Goal: Task Accomplishment & Management: Use online tool/utility

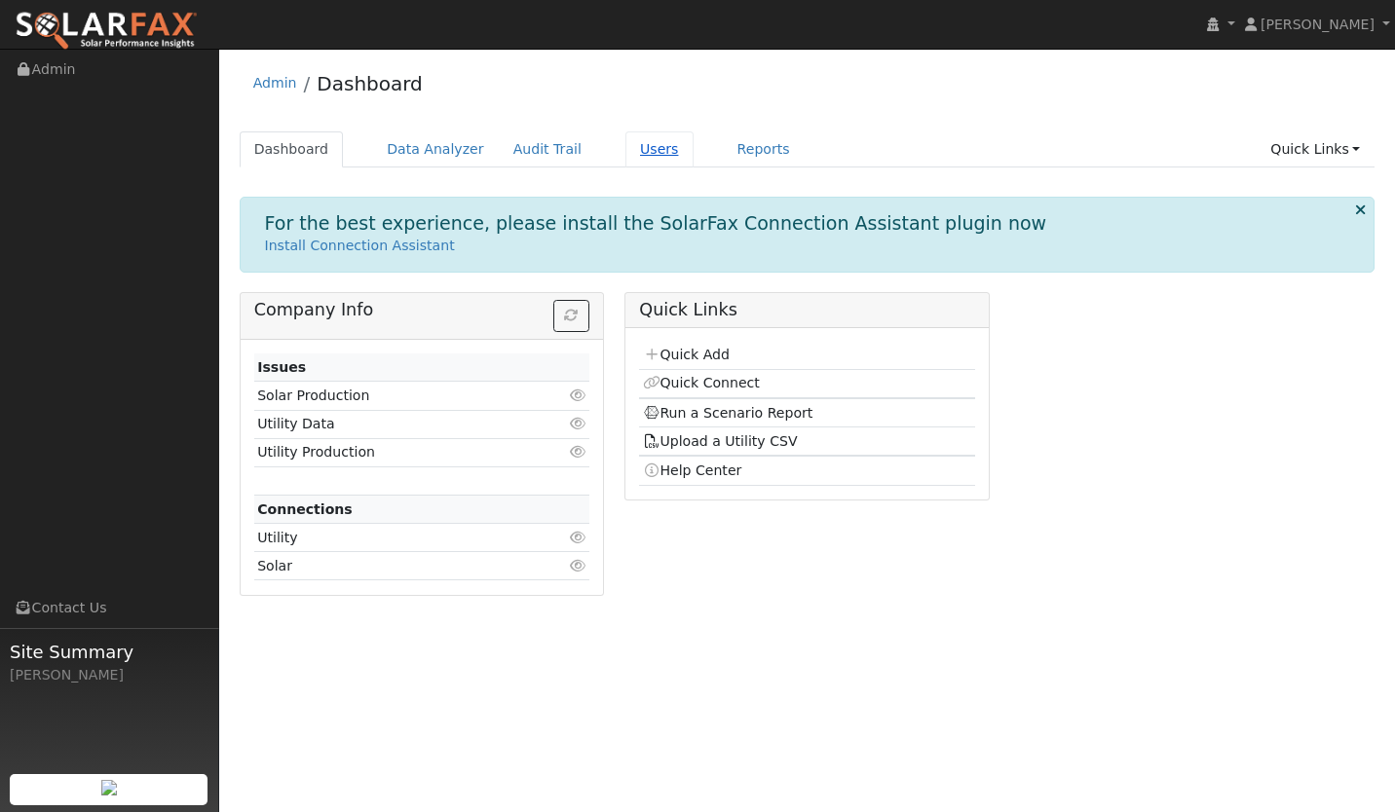
click at [625, 146] on link "Users" at bounding box center [659, 150] width 68 height 36
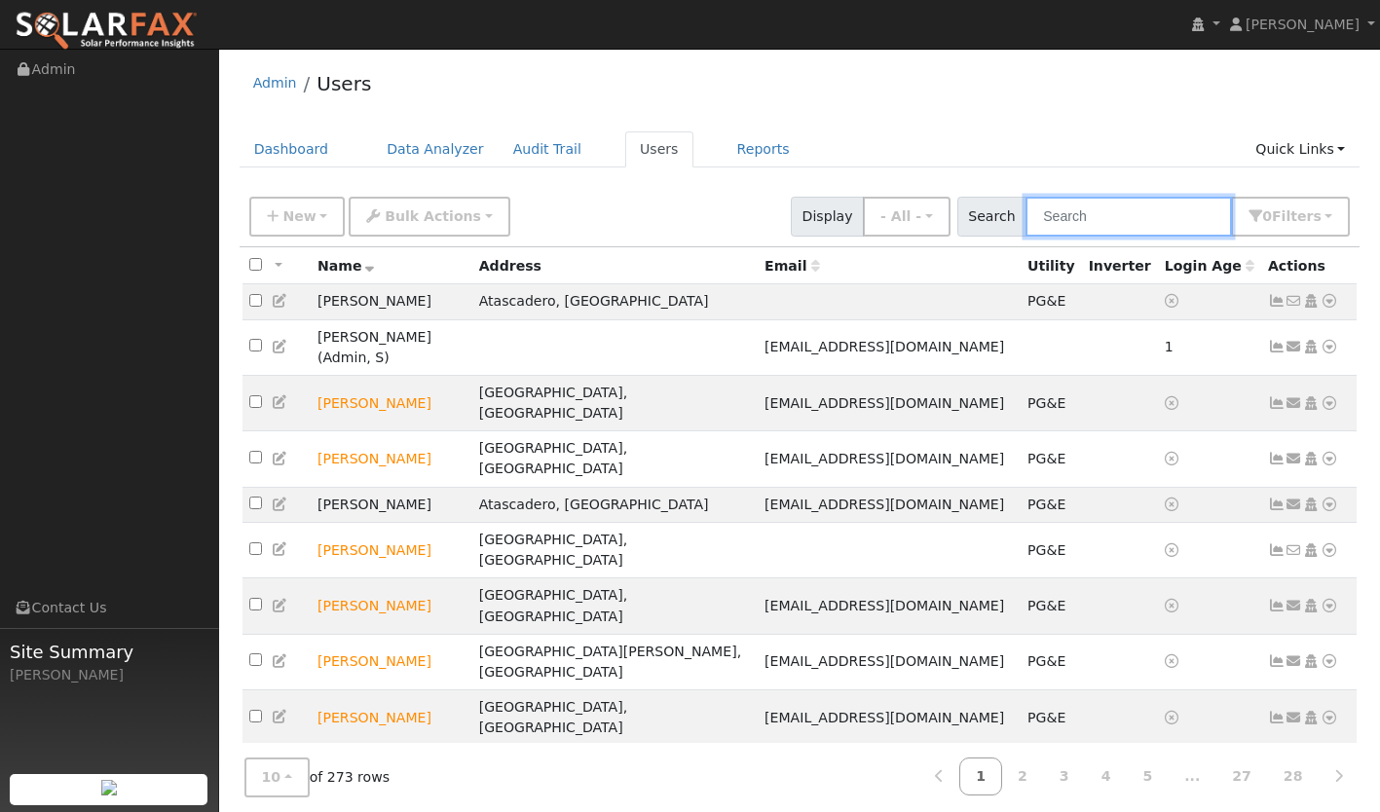
click at [1111, 215] on input "text" at bounding box center [1129, 217] width 207 height 40
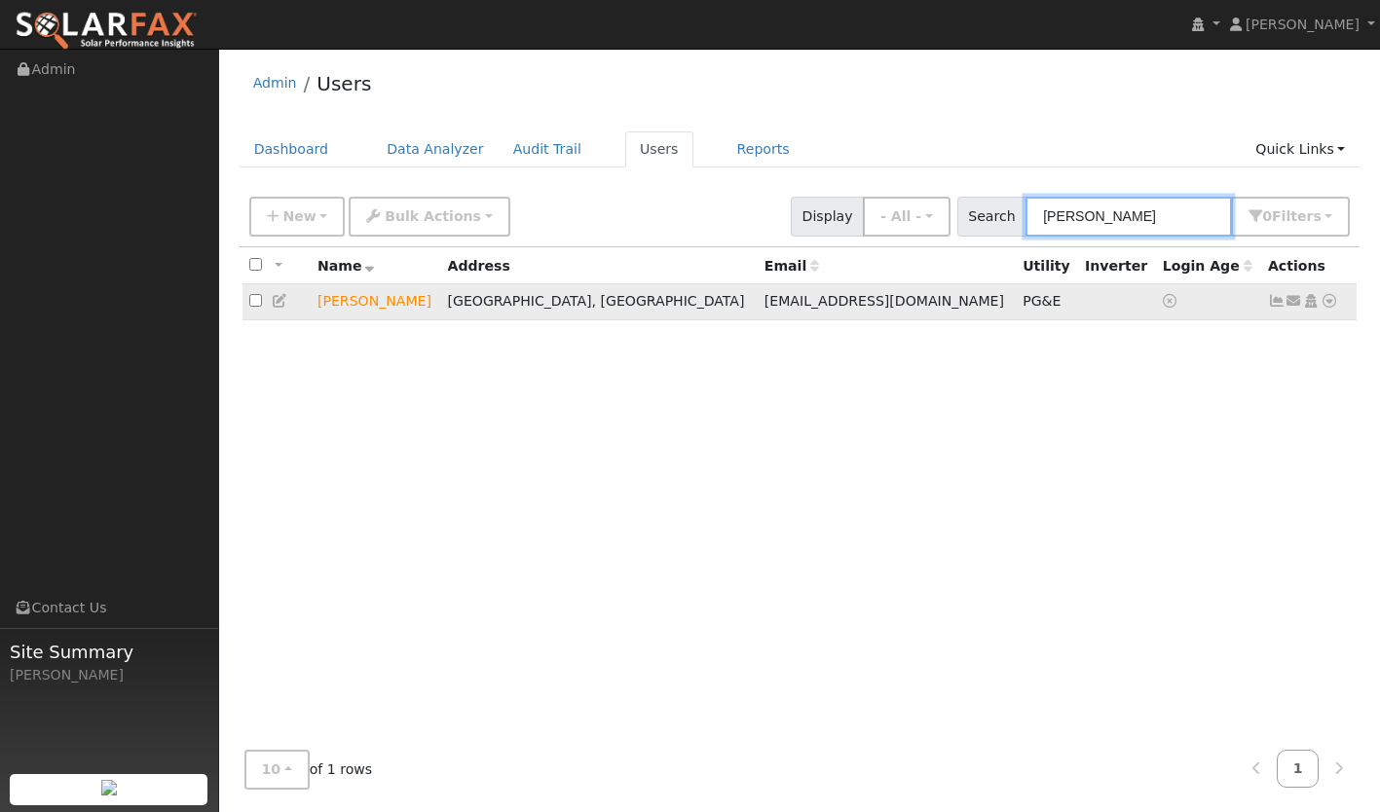
type input "[PERSON_NAME]"
click at [1275, 303] on icon at bounding box center [1277, 301] width 18 height 14
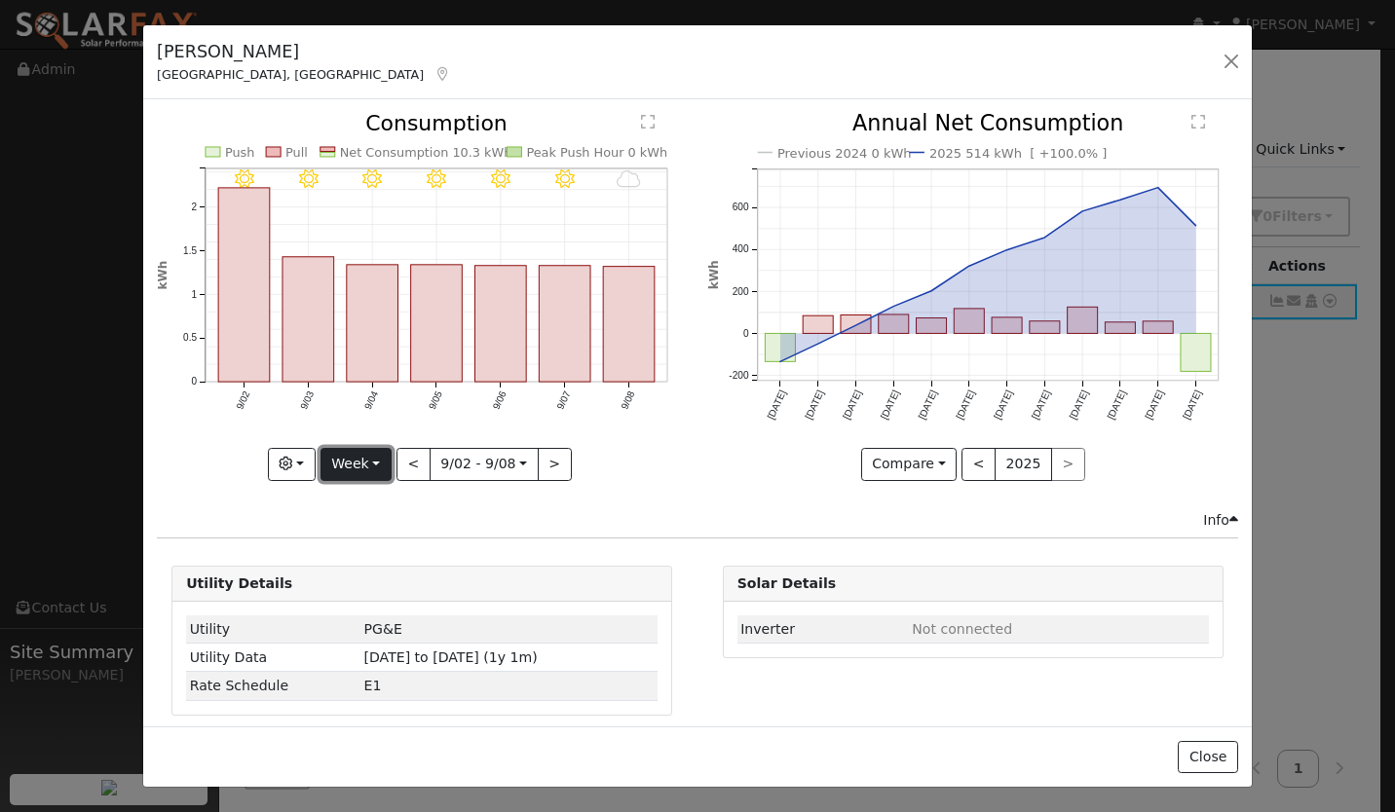
click at [369, 458] on button "Week" at bounding box center [355, 464] width 71 height 33
click at [379, 584] on link "Year" at bounding box center [388, 586] width 135 height 27
type input "2024-09-01"
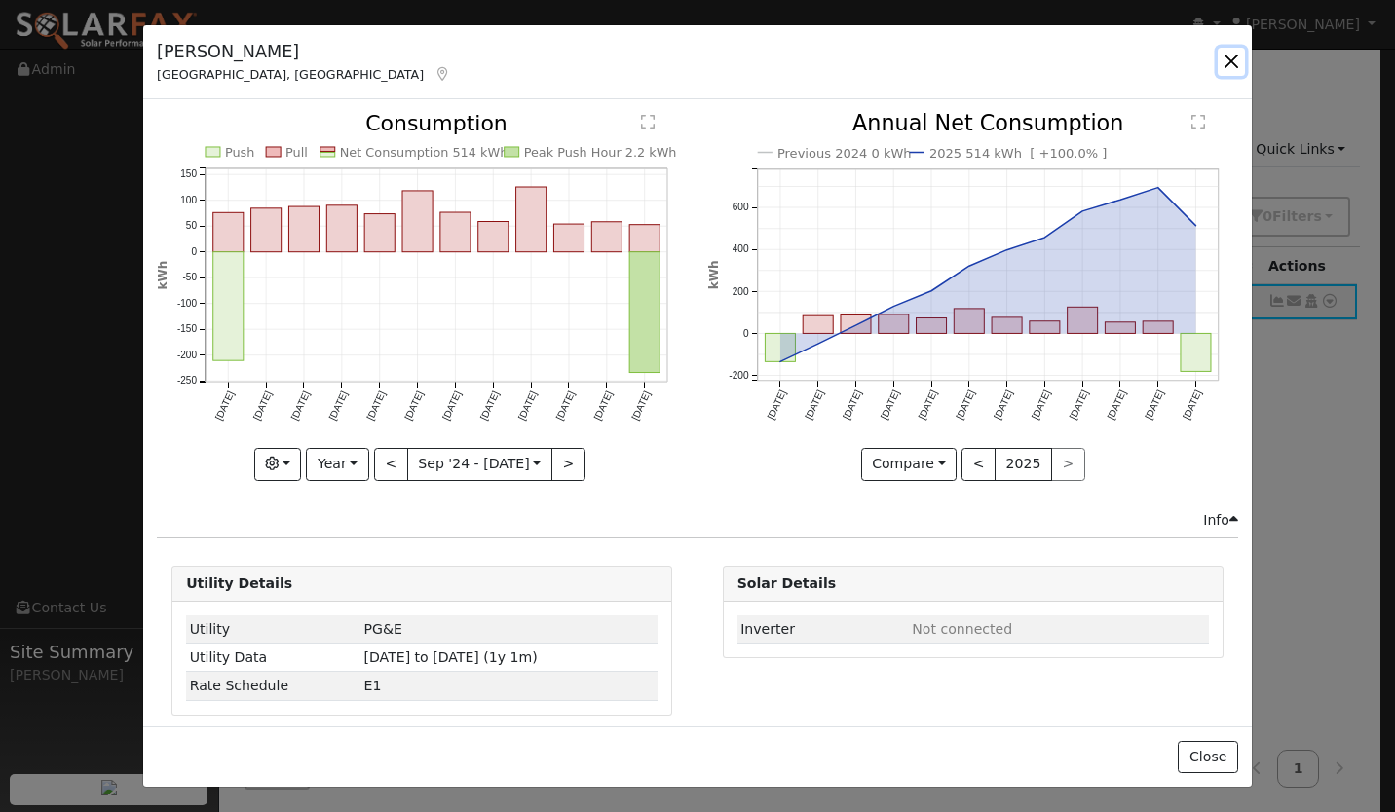
click at [1231, 63] on button "button" at bounding box center [1231, 61] width 27 height 27
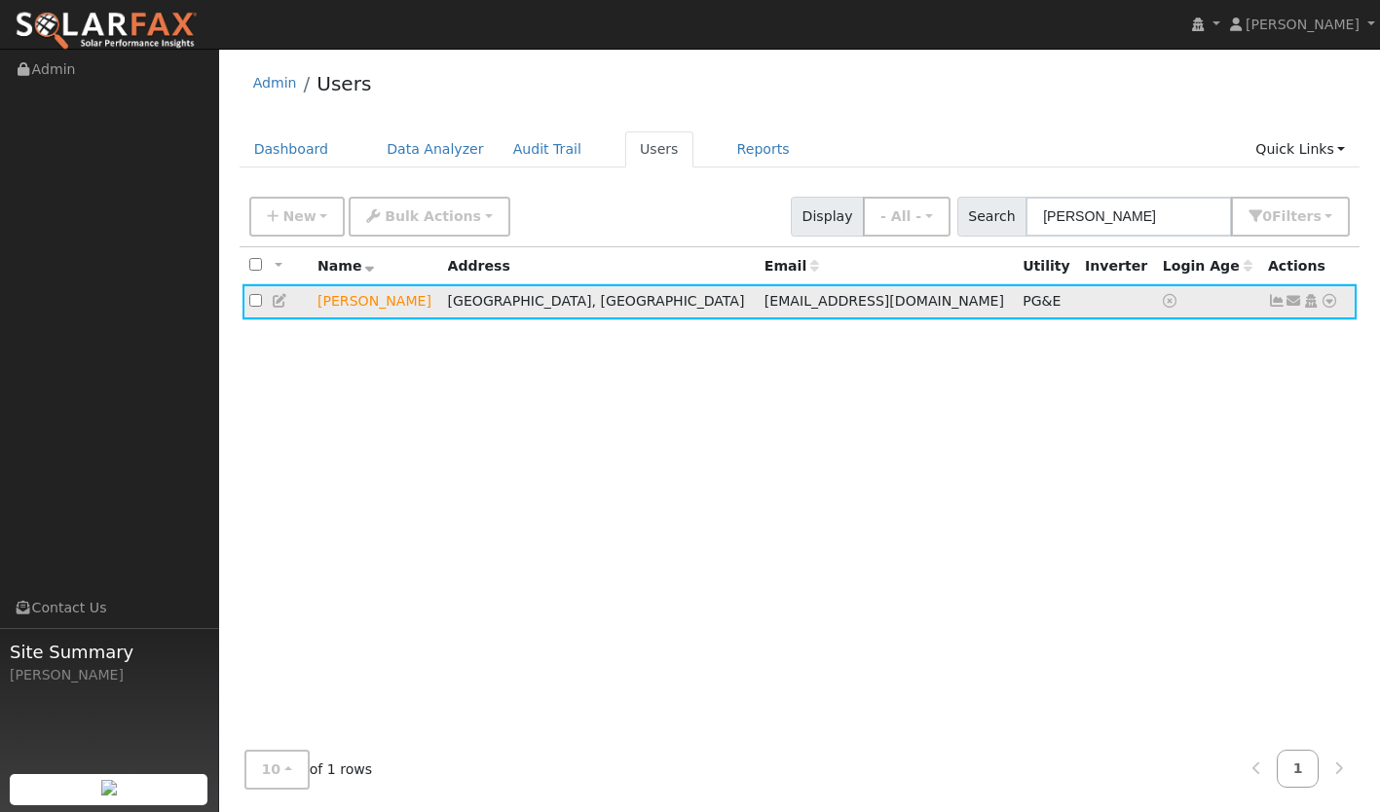
click at [1330, 300] on icon at bounding box center [1330, 301] width 18 height 14
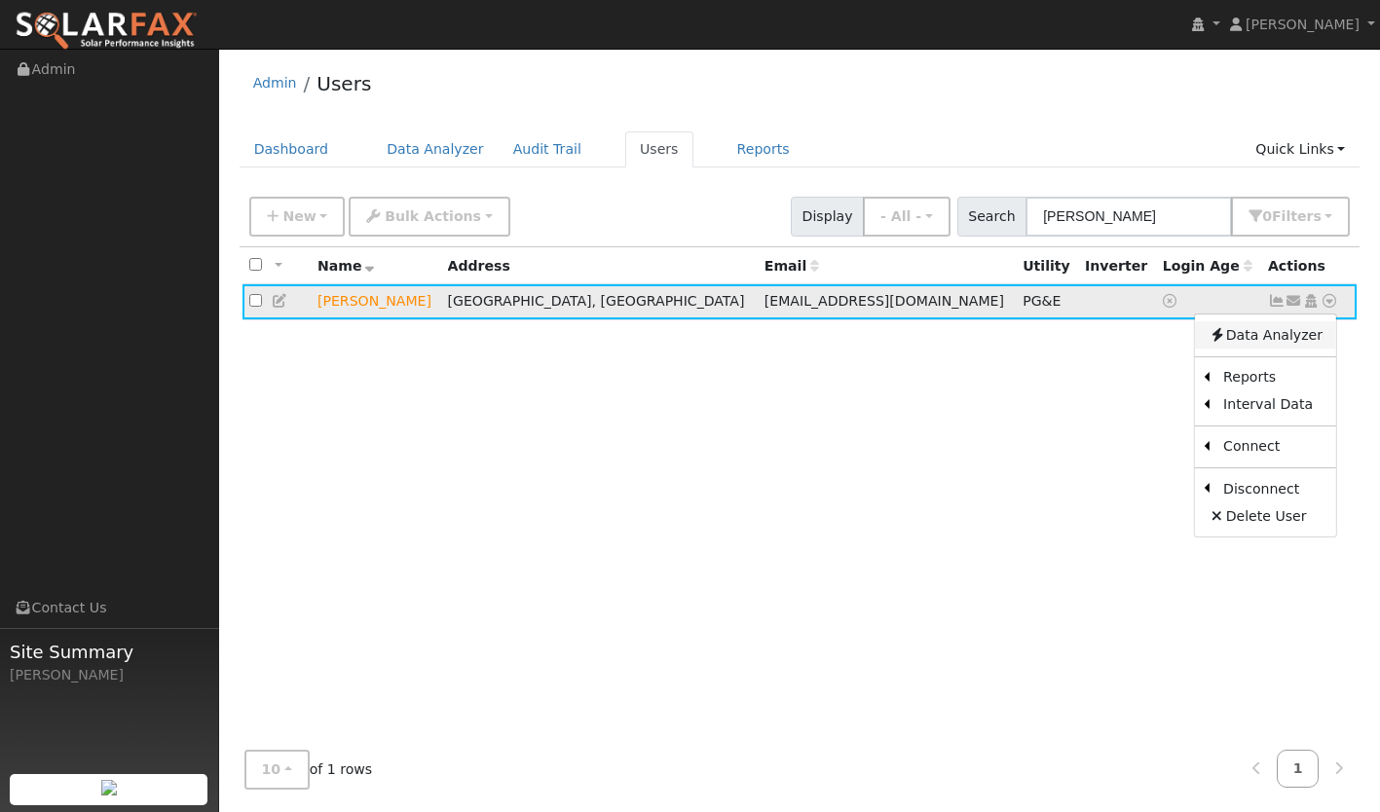
click at [1263, 337] on link "Data Analyzer" at bounding box center [1265, 334] width 141 height 27
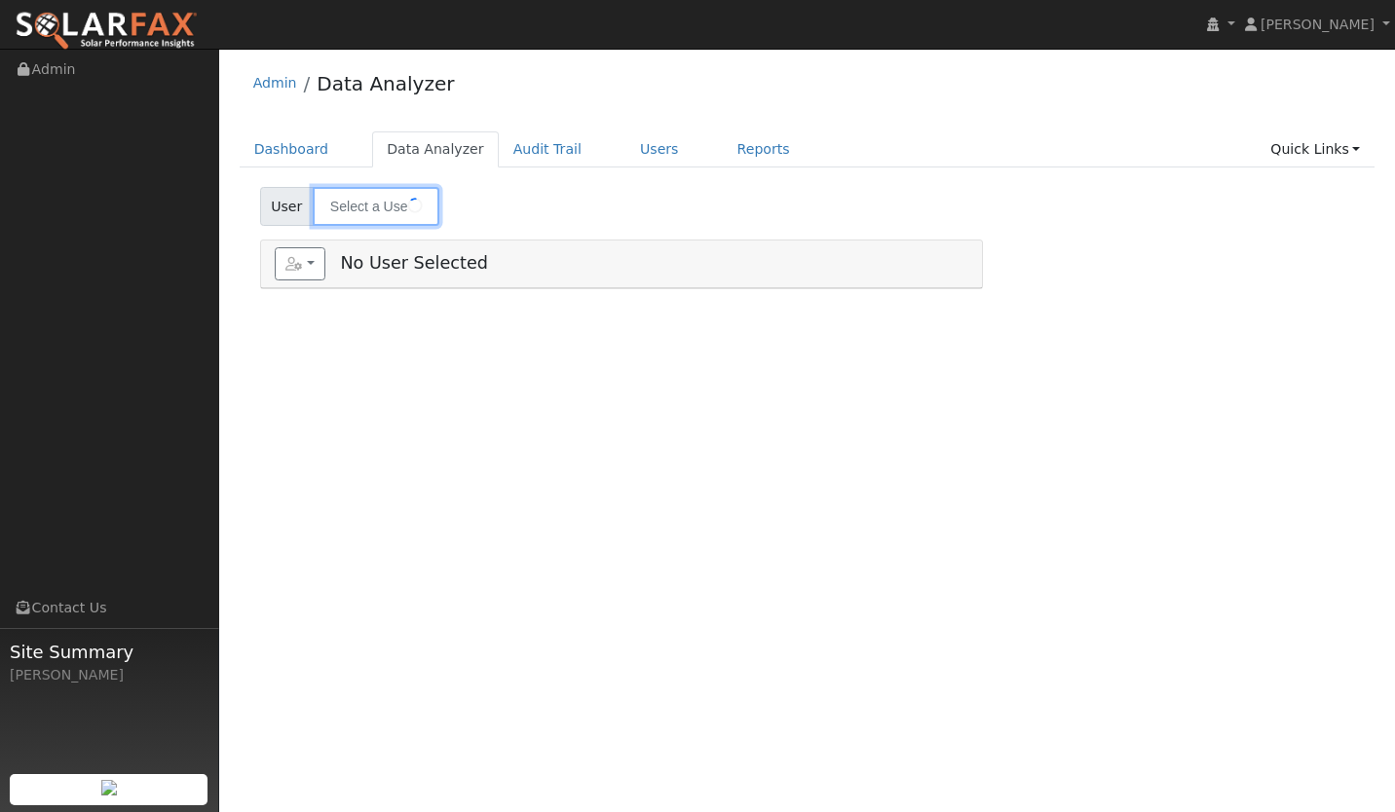
type input "Karen Haynes"
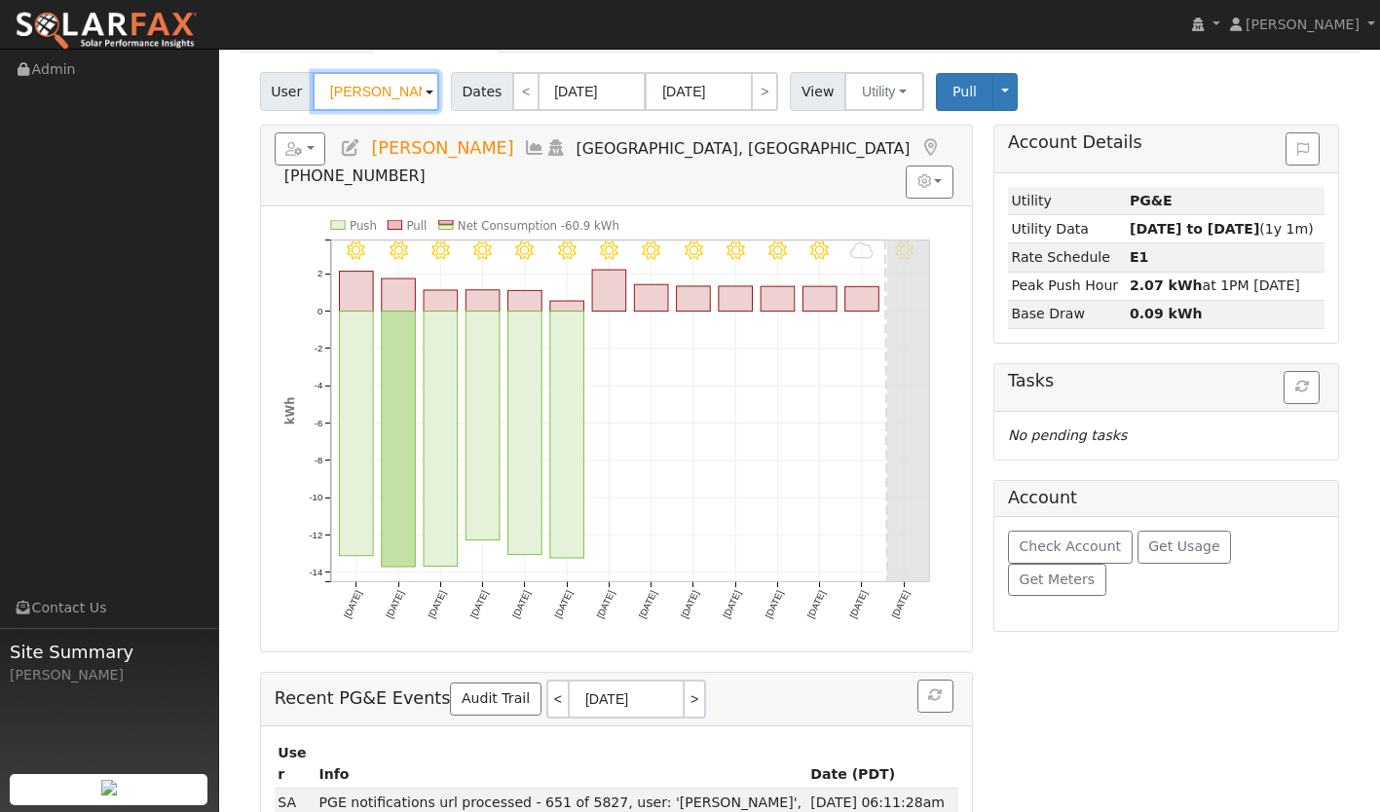
scroll to position [116, 0]
click at [1107, 563] on button "Get Meters" at bounding box center [1057, 579] width 98 height 33
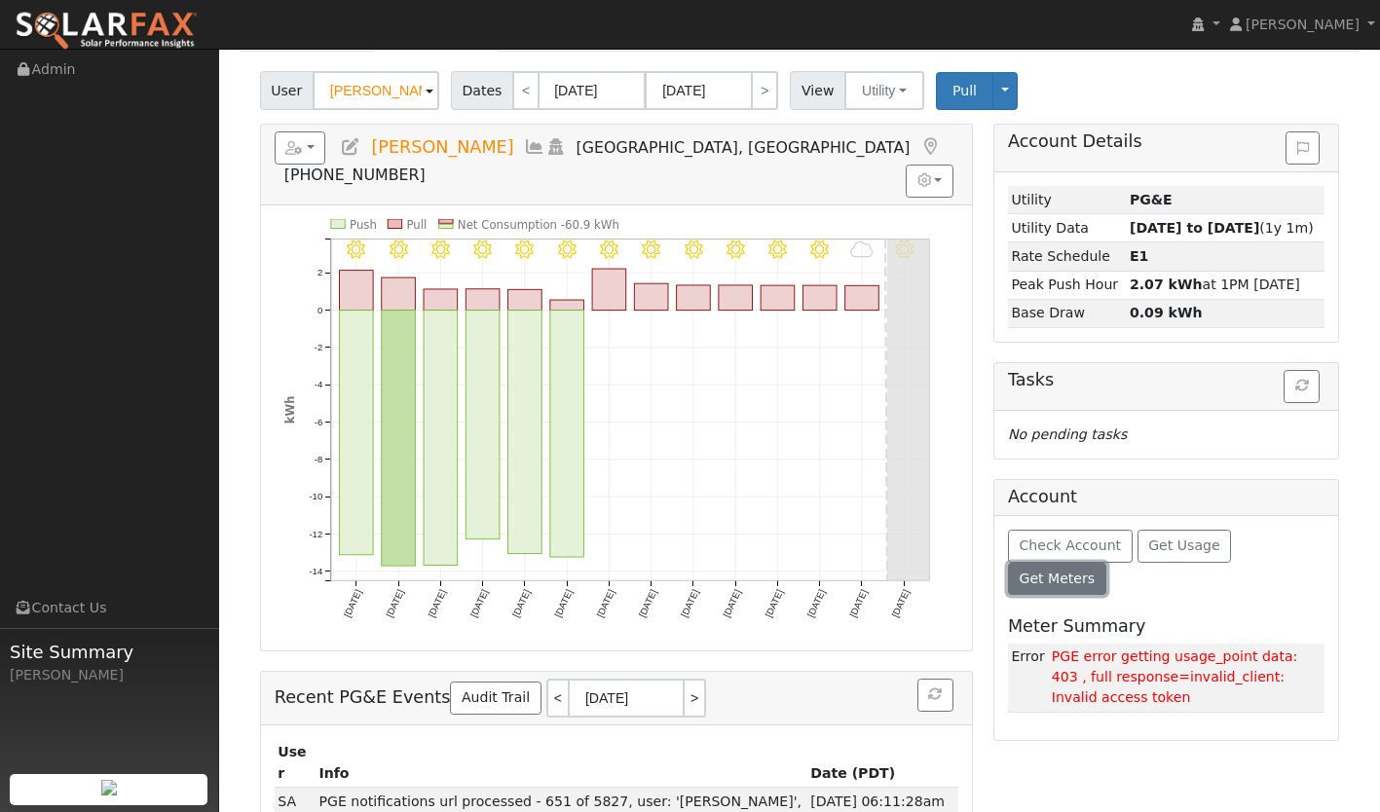
click at [1095, 571] on span "Get Meters" at bounding box center [1057, 579] width 76 height 16
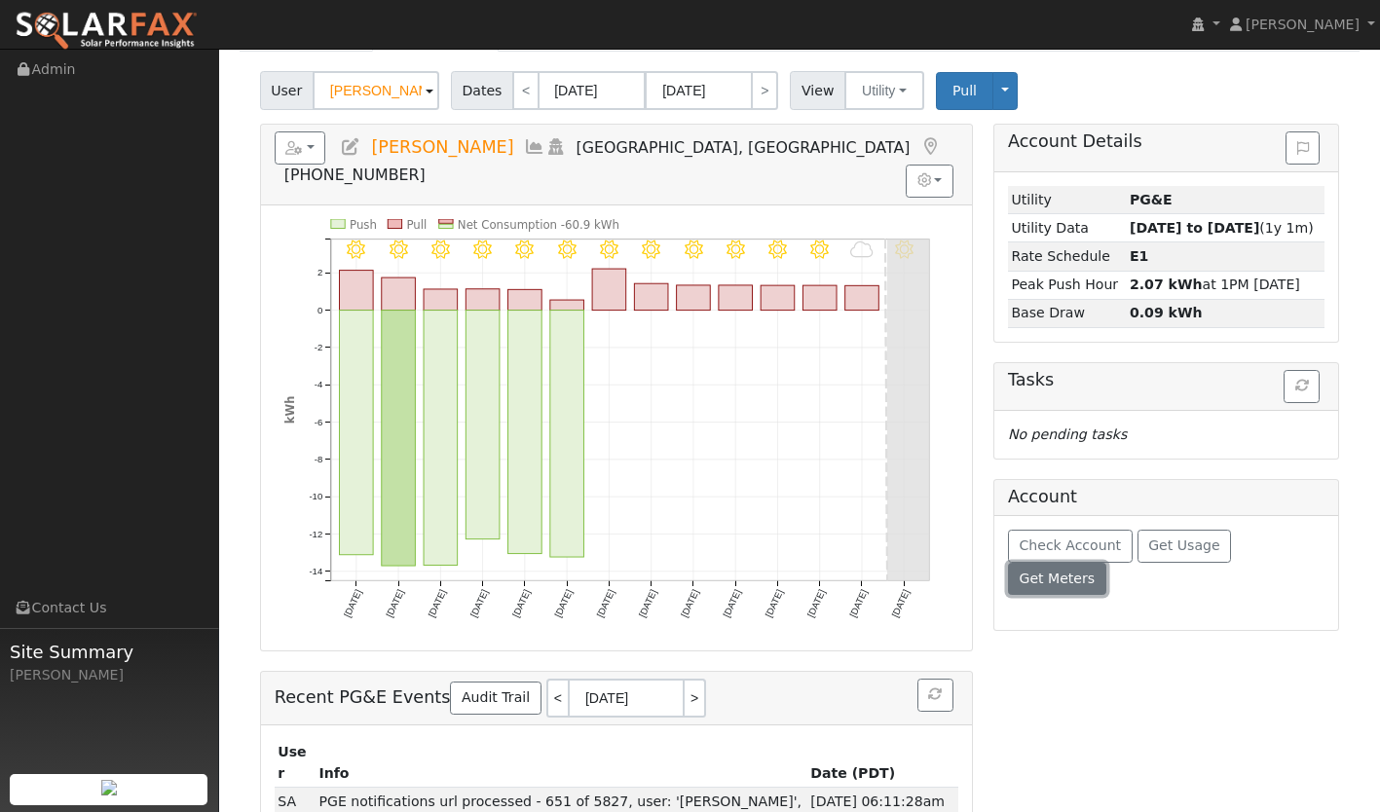
click at [1095, 571] on span "Get Meters" at bounding box center [1057, 579] width 76 height 16
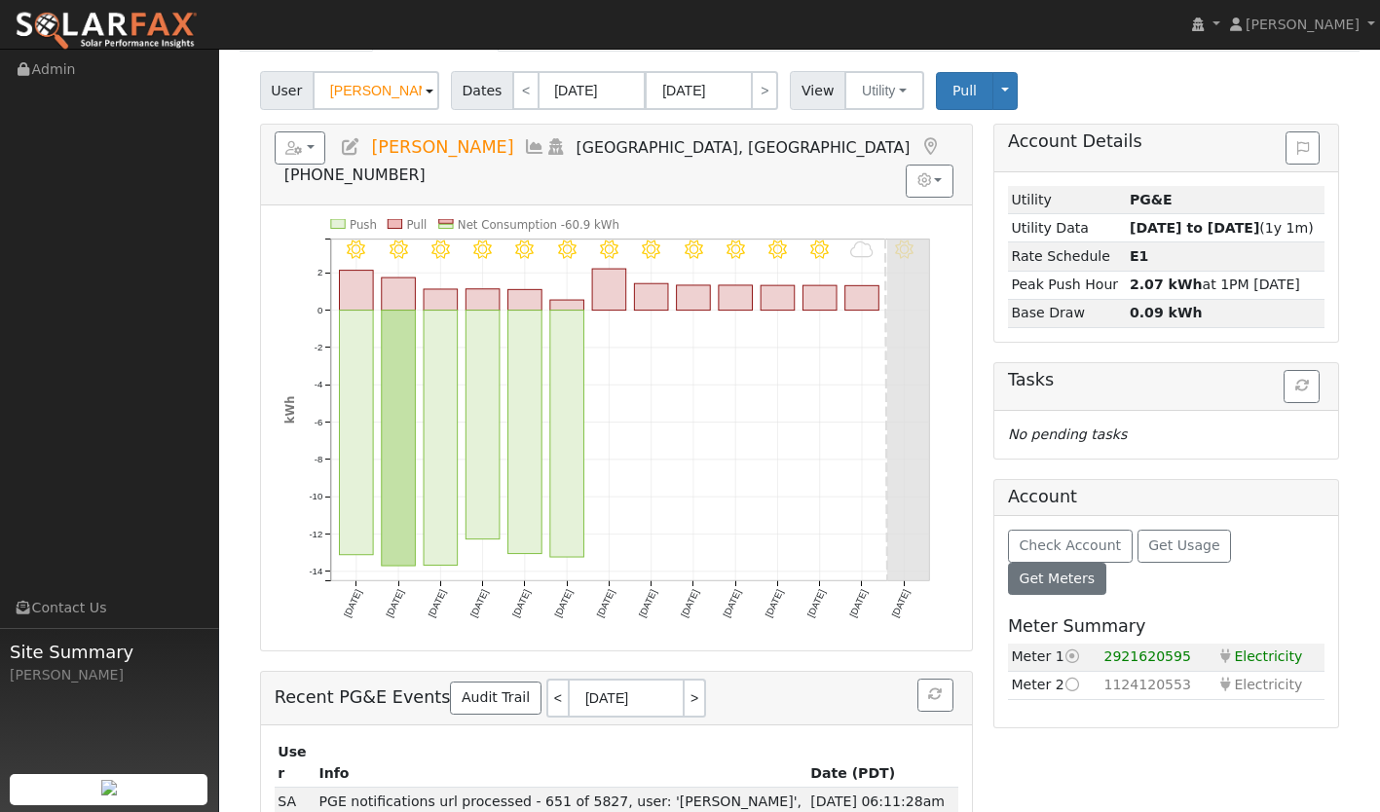
click at [1071, 678] on icon at bounding box center [1074, 685] width 18 height 14
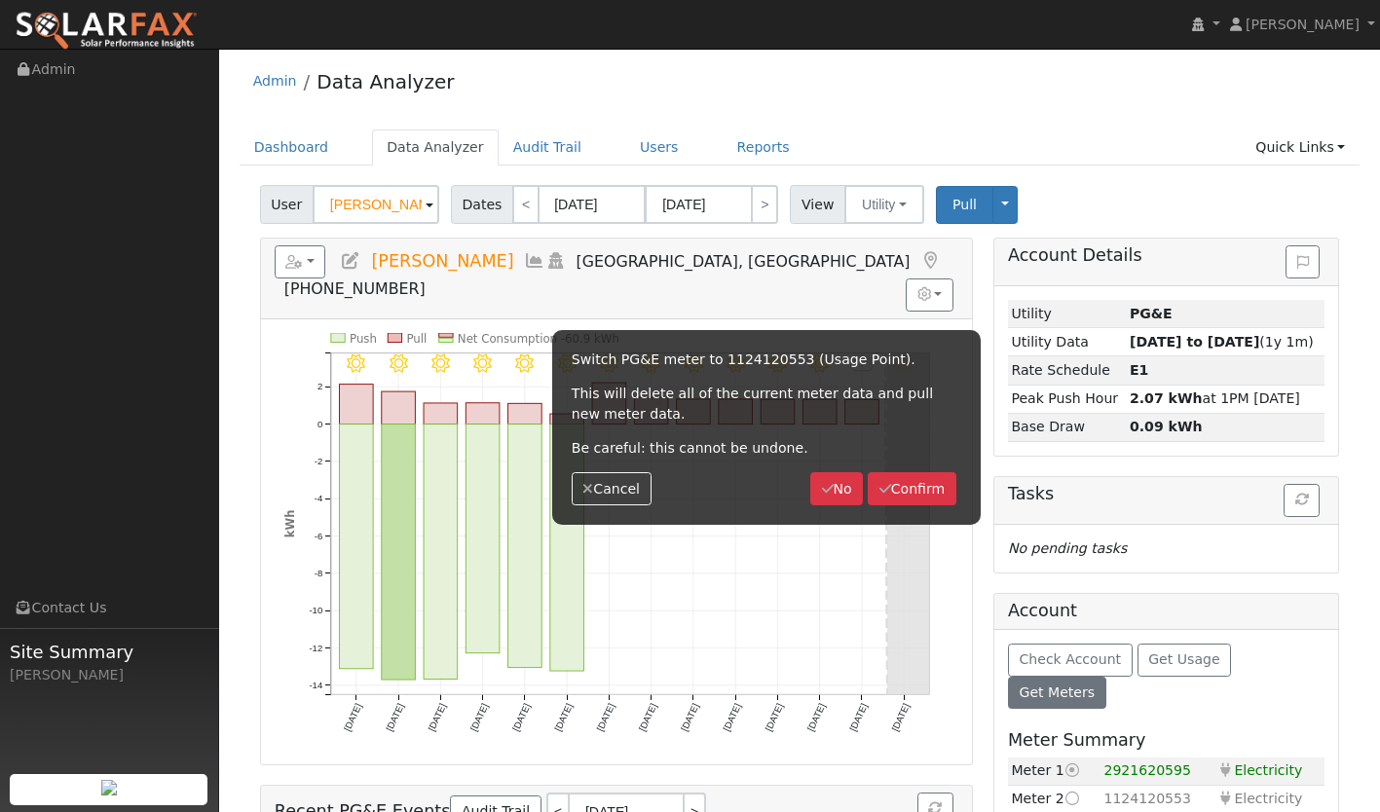
scroll to position [0, 0]
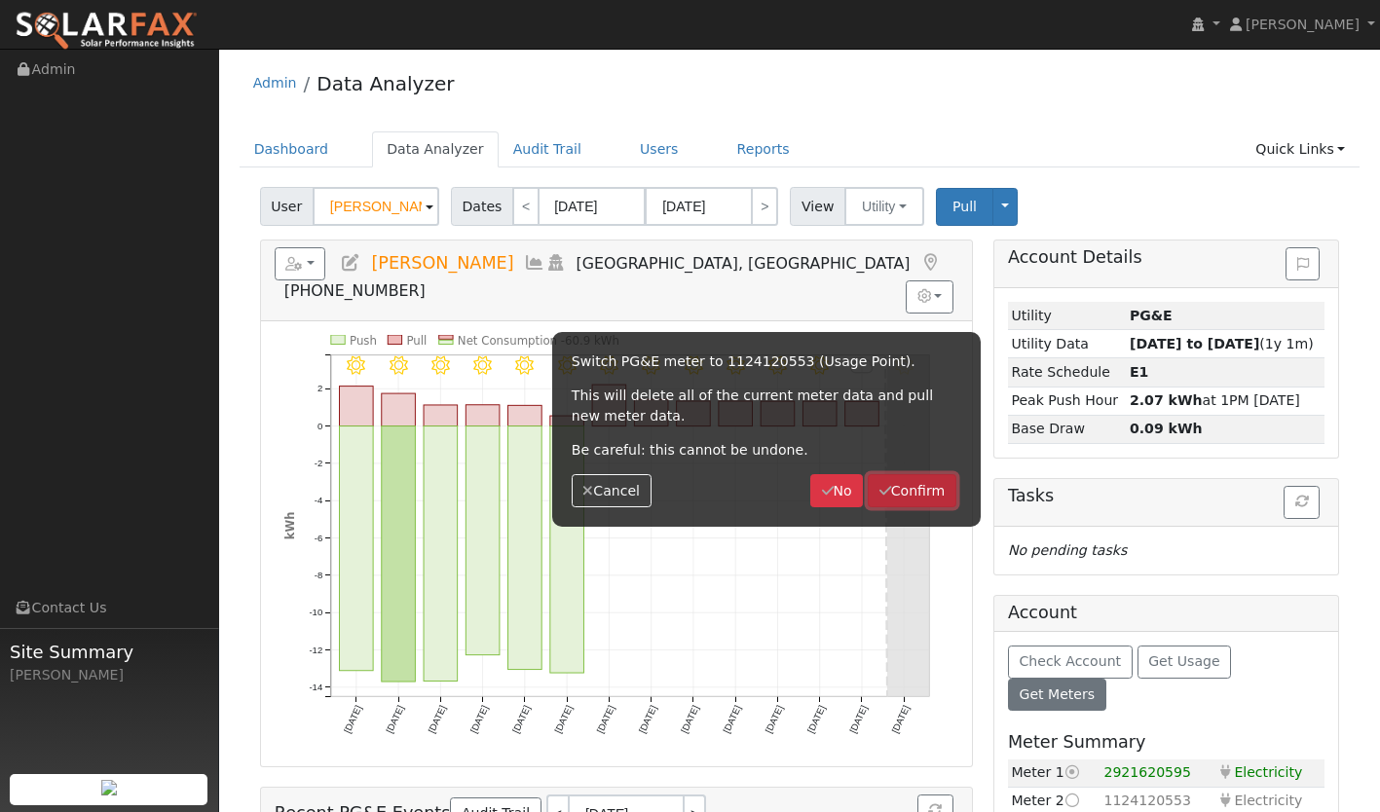
click at [919, 490] on button "Confirm" at bounding box center [912, 490] width 89 height 33
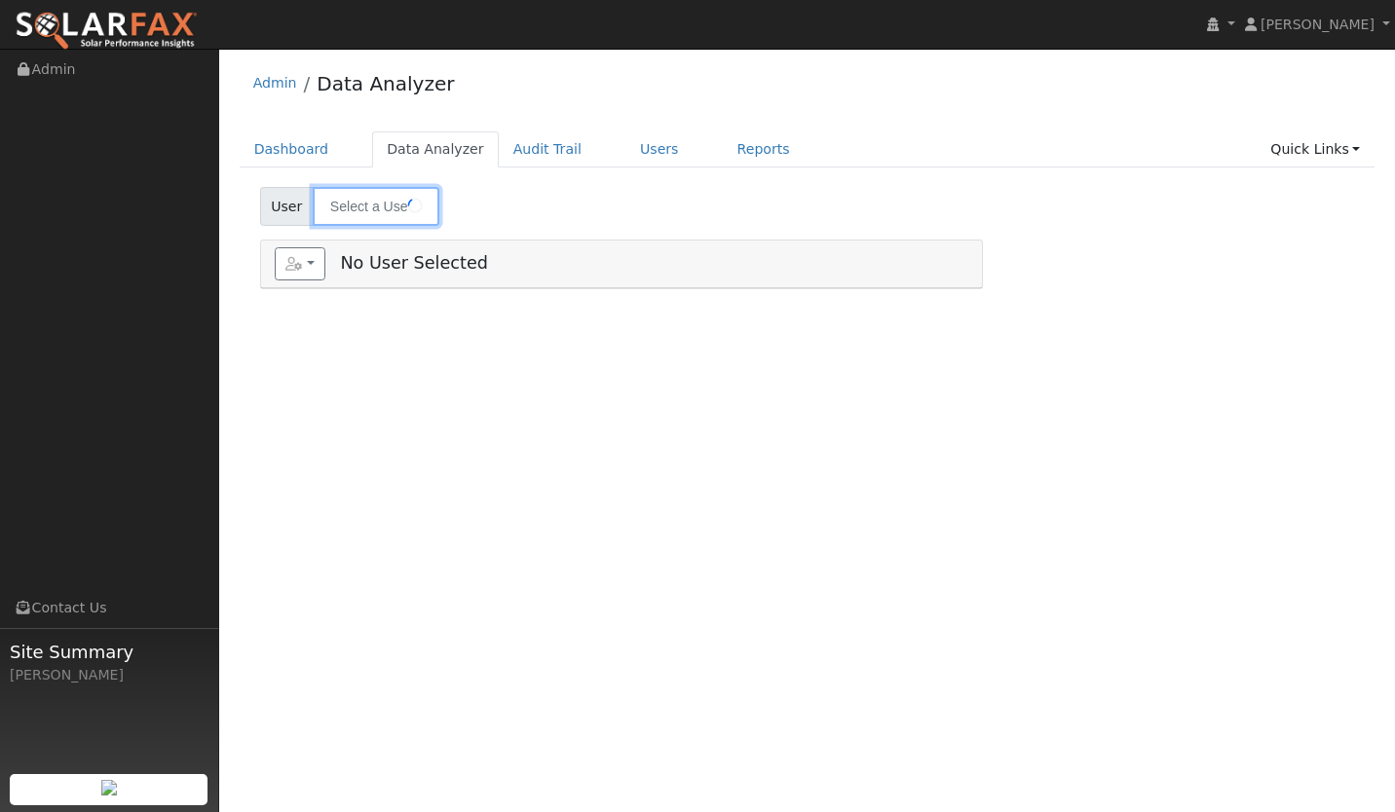
type input "[PERSON_NAME]"
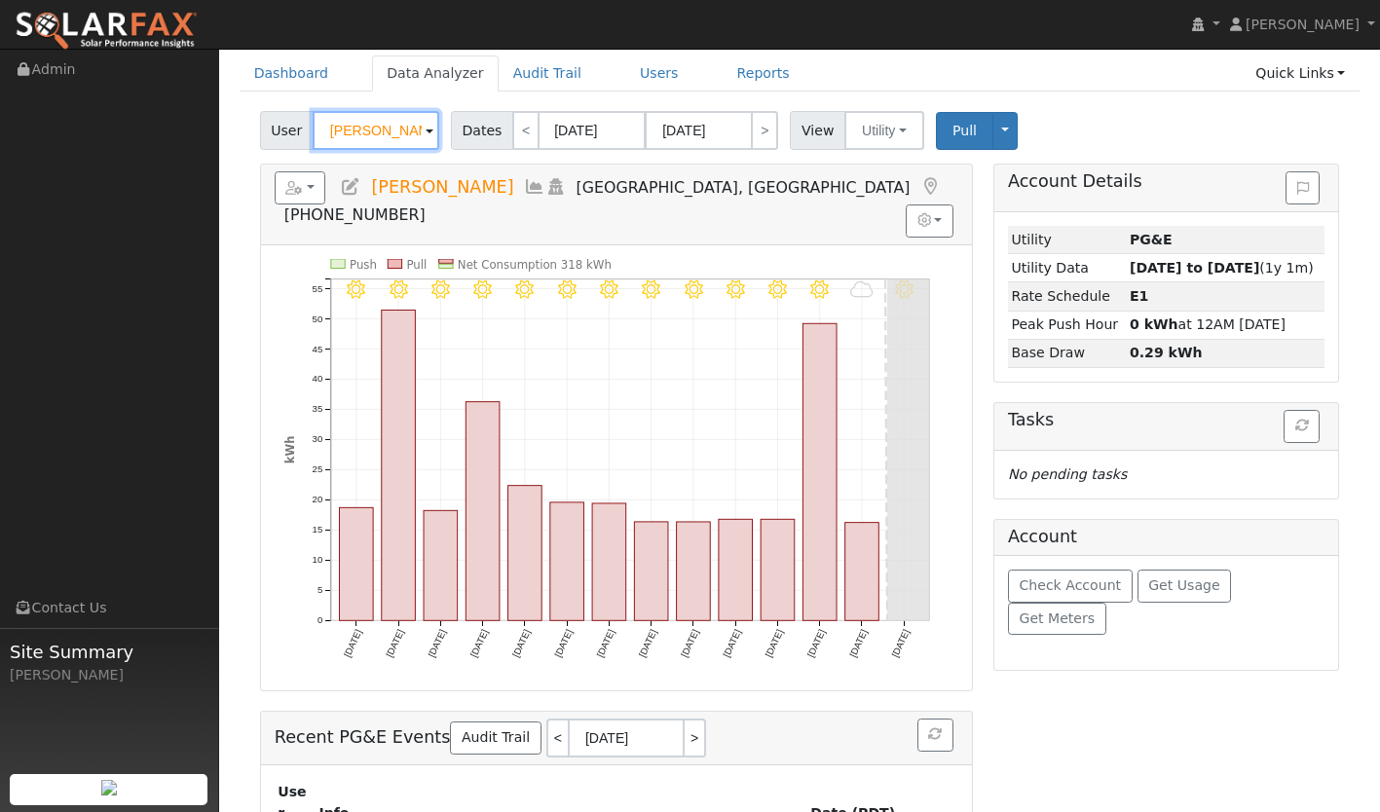
scroll to position [66, 0]
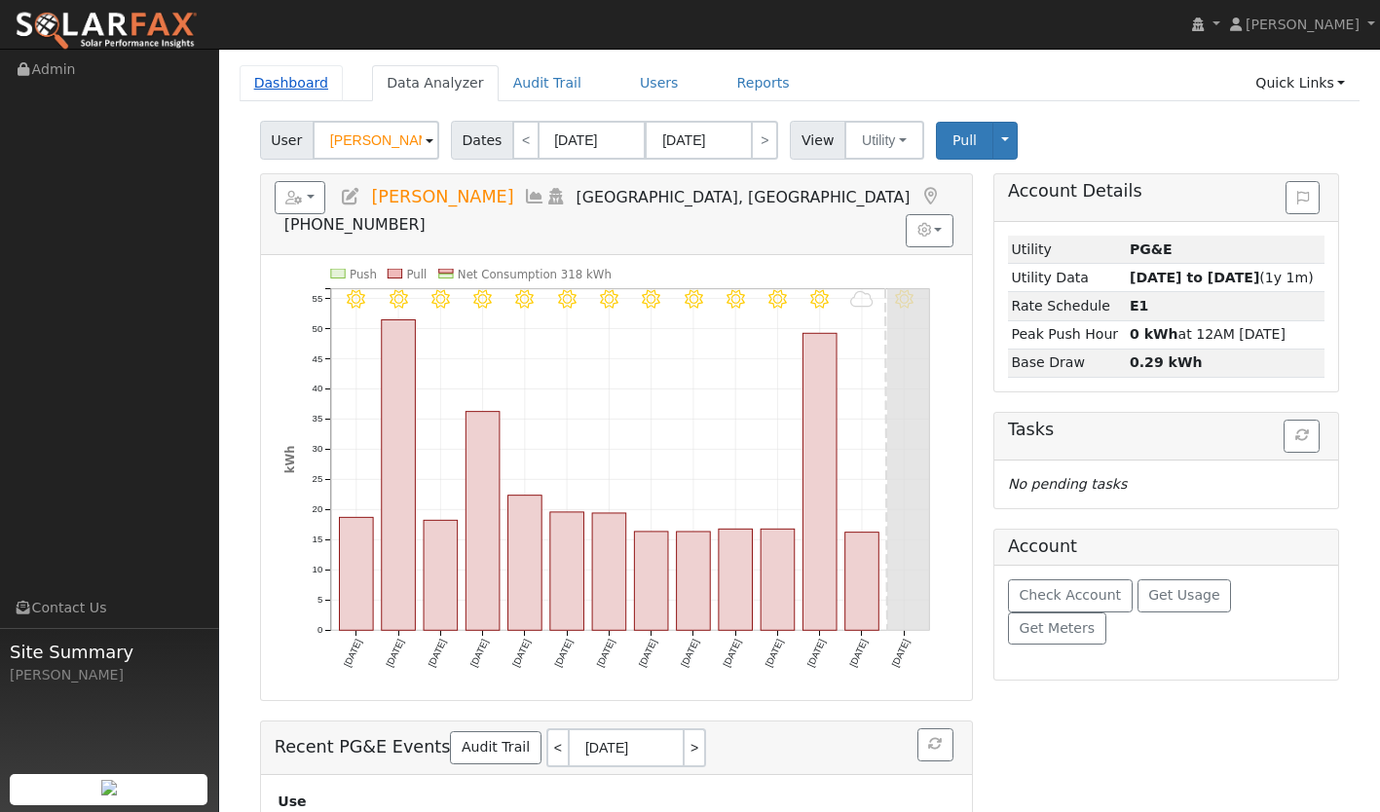
click at [306, 92] on link "Dashboard" at bounding box center [292, 83] width 104 height 36
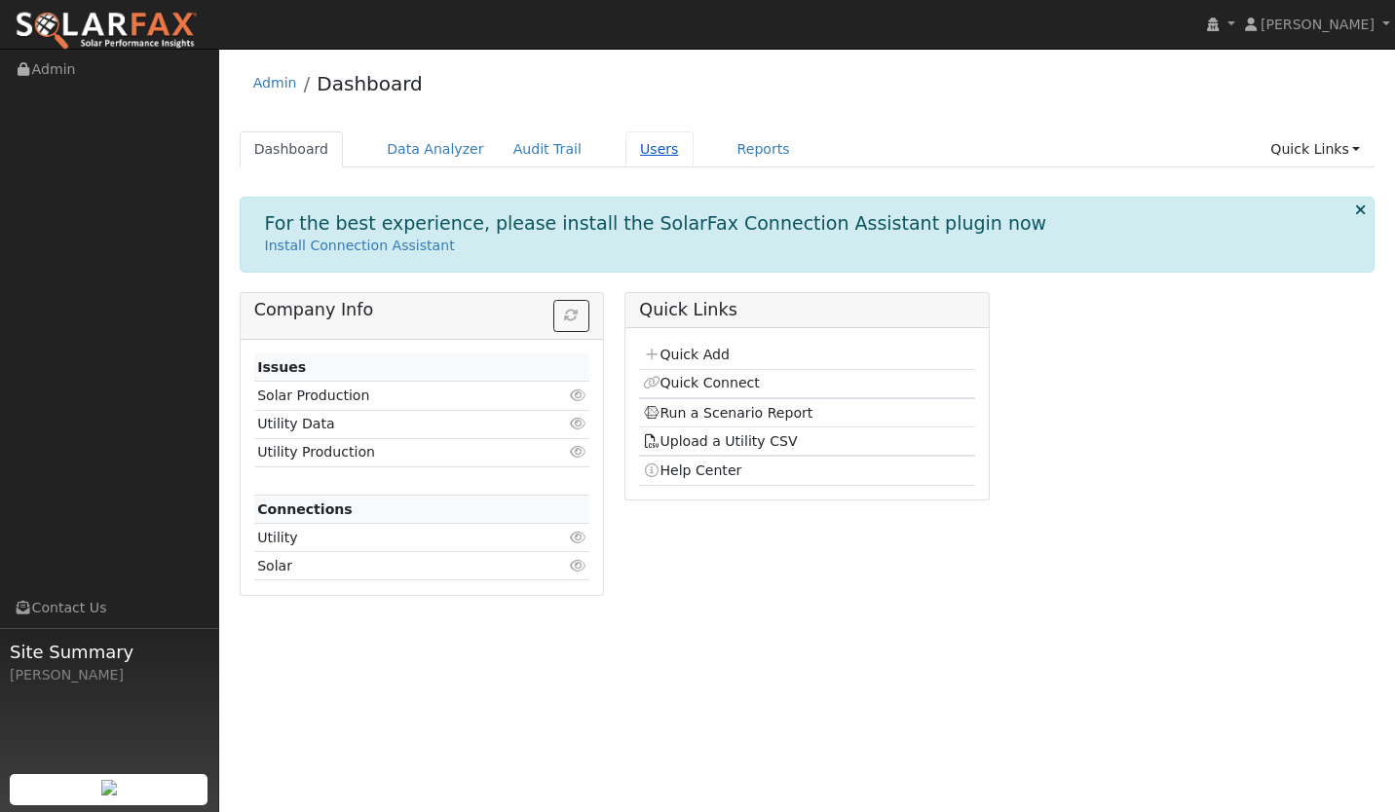
click at [625, 155] on link "Users" at bounding box center [659, 150] width 68 height 36
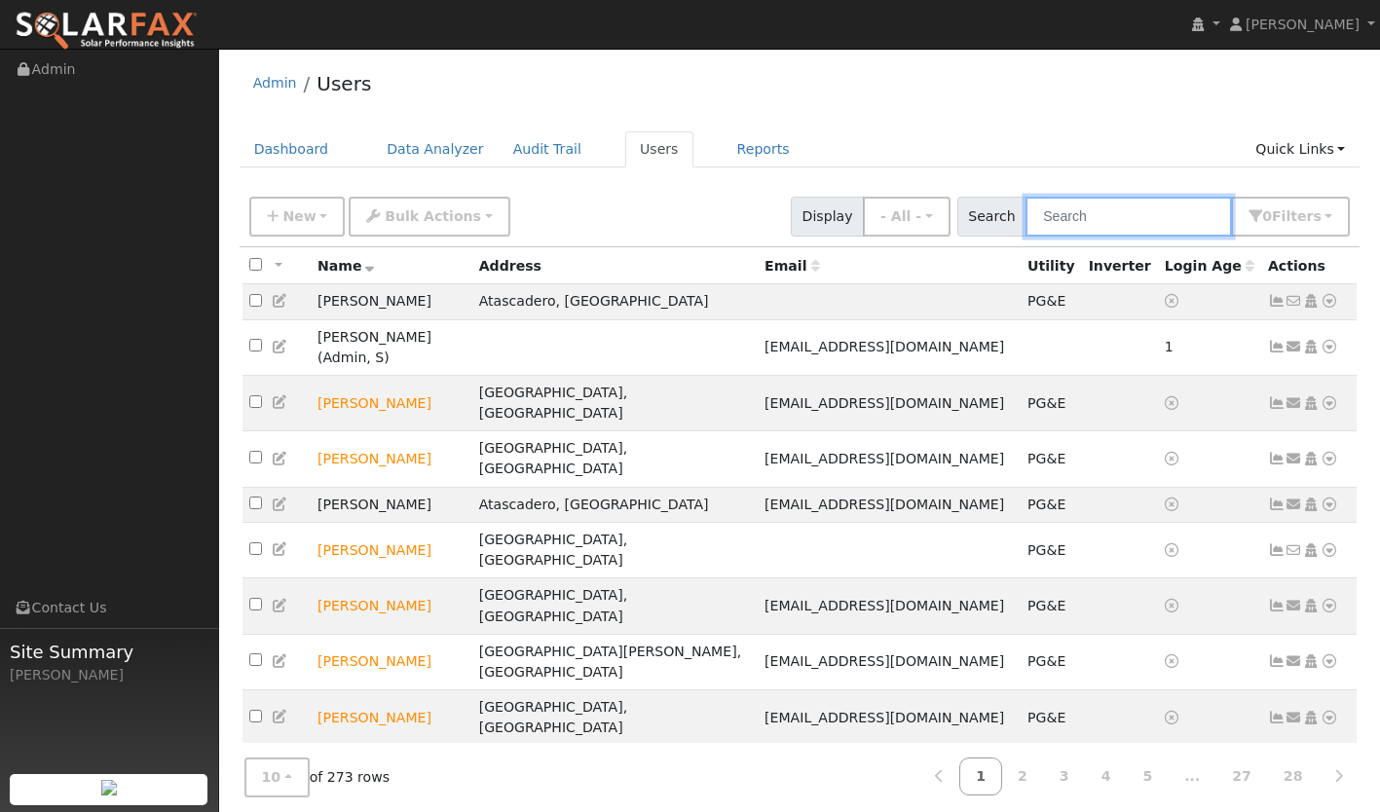
click at [1127, 207] on input "text" at bounding box center [1129, 217] width 207 height 40
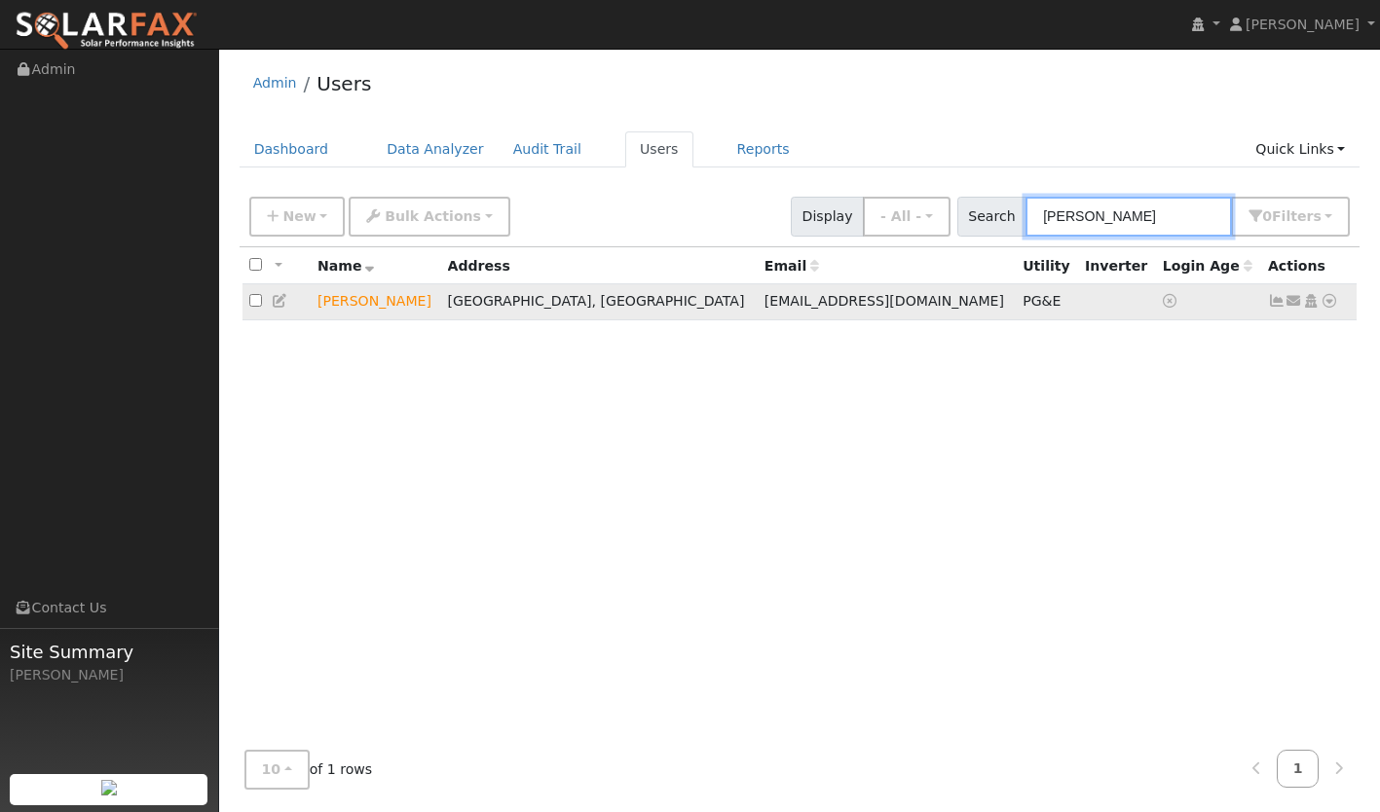
type input "[PERSON_NAME]"
click at [1273, 300] on icon at bounding box center [1277, 301] width 18 height 14
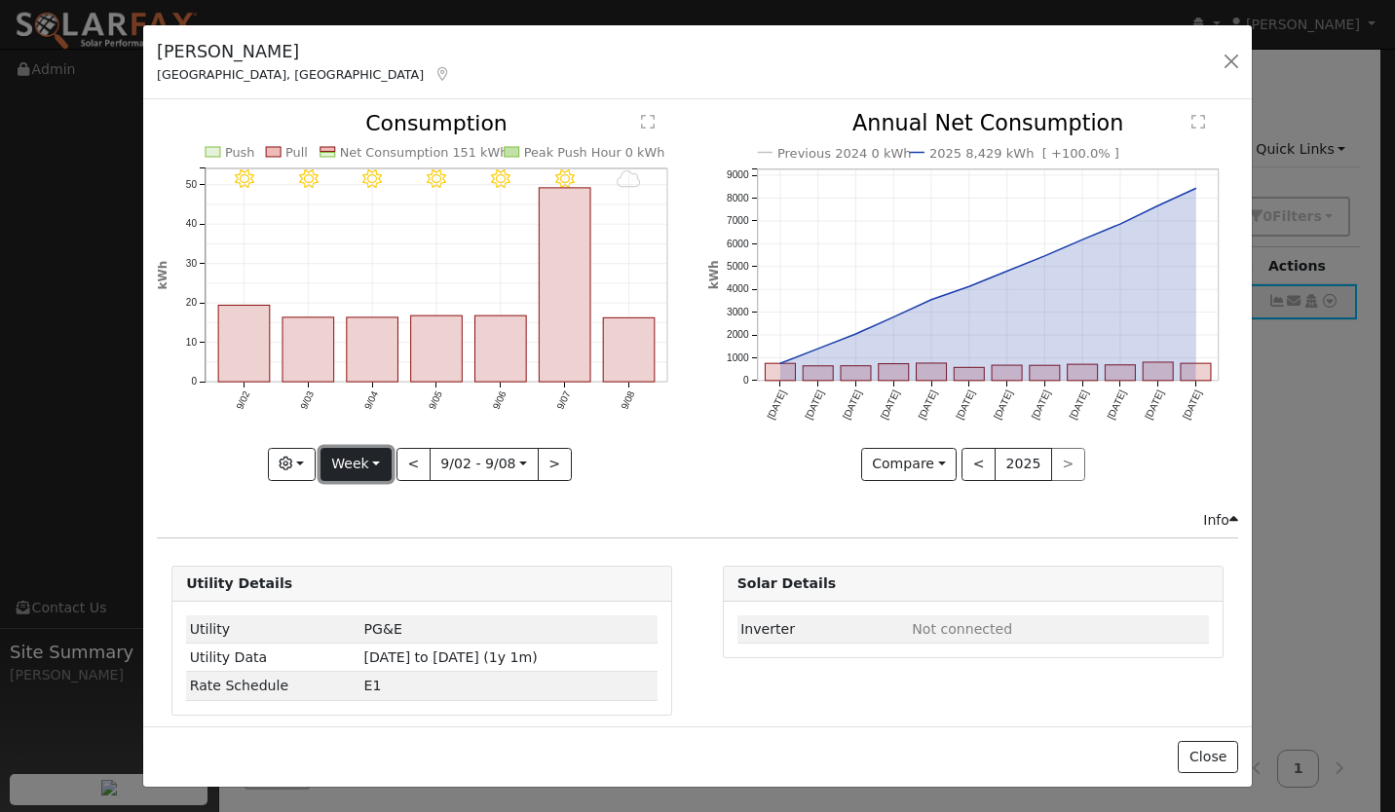
click at [372, 454] on button "Week" at bounding box center [355, 464] width 71 height 33
click at [355, 575] on link "Year" at bounding box center [388, 586] width 135 height 27
type input "[DATE]"
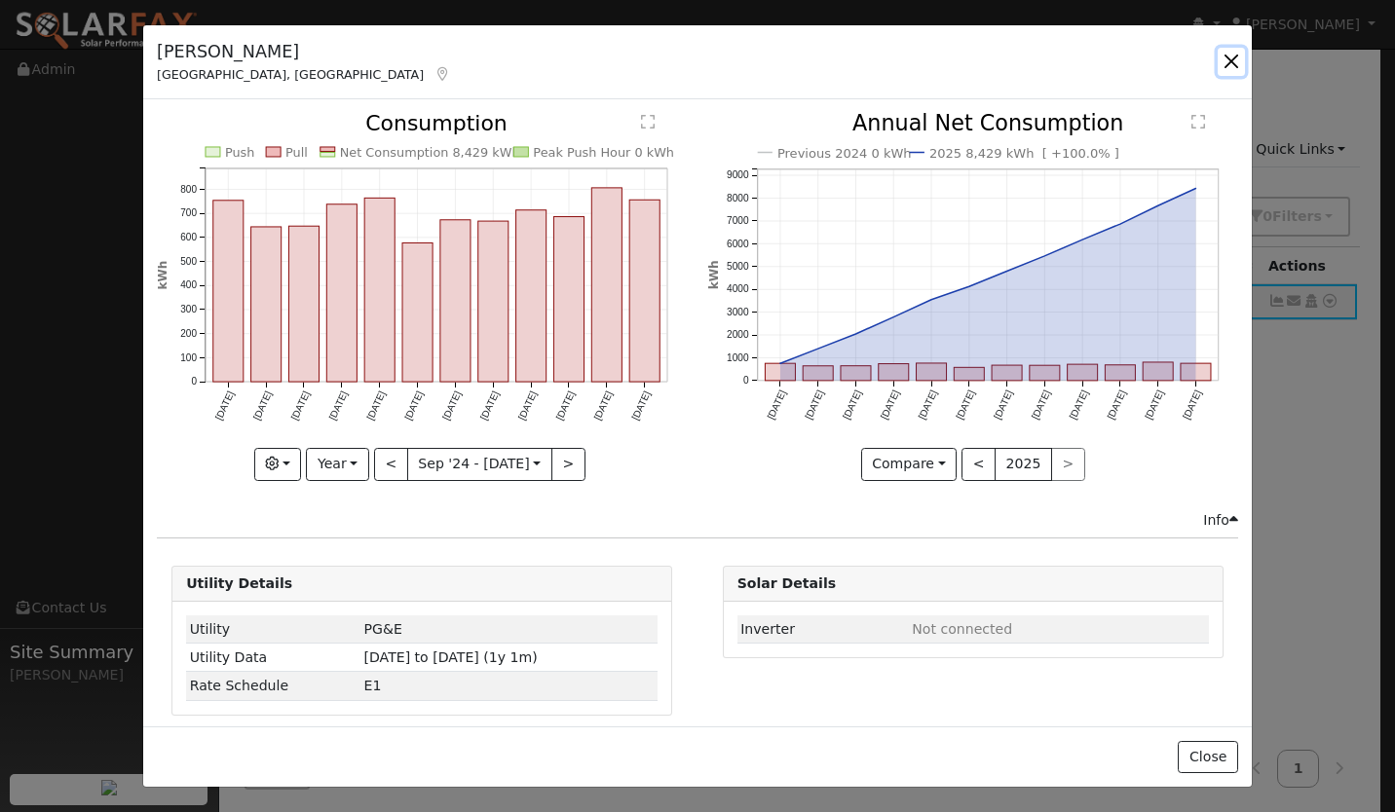
click at [1234, 66] on button "button" at bounding box center [1231, 61] width 27 height 27
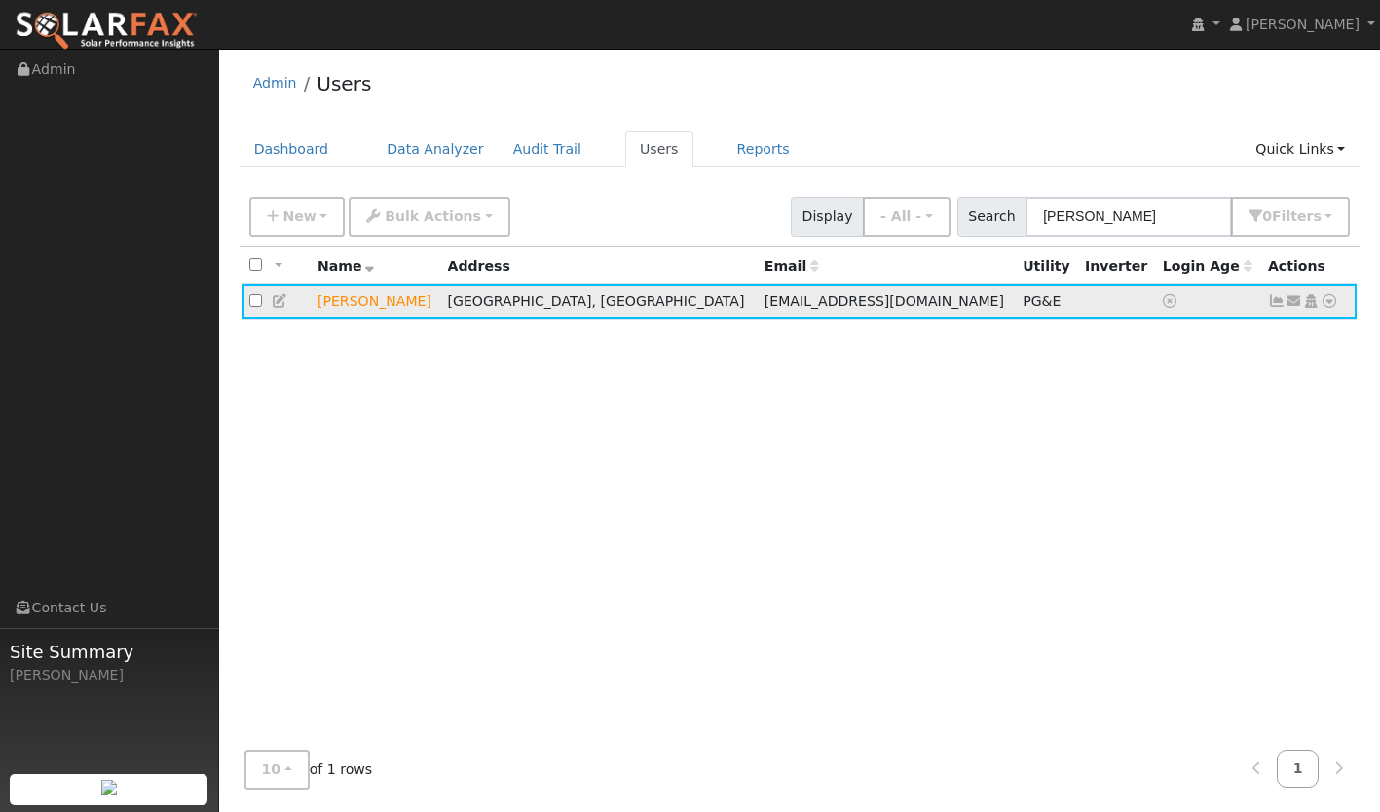
click at [1341, 295] on td "Send Email... Copy a Link Reset Password Open Access Data Analyzer Reports Scen…" at bounding box center [1310, 302] width 96 height 36
click at [1330, 302] on icon at bounding box center [1330, 301] width 18 height 14
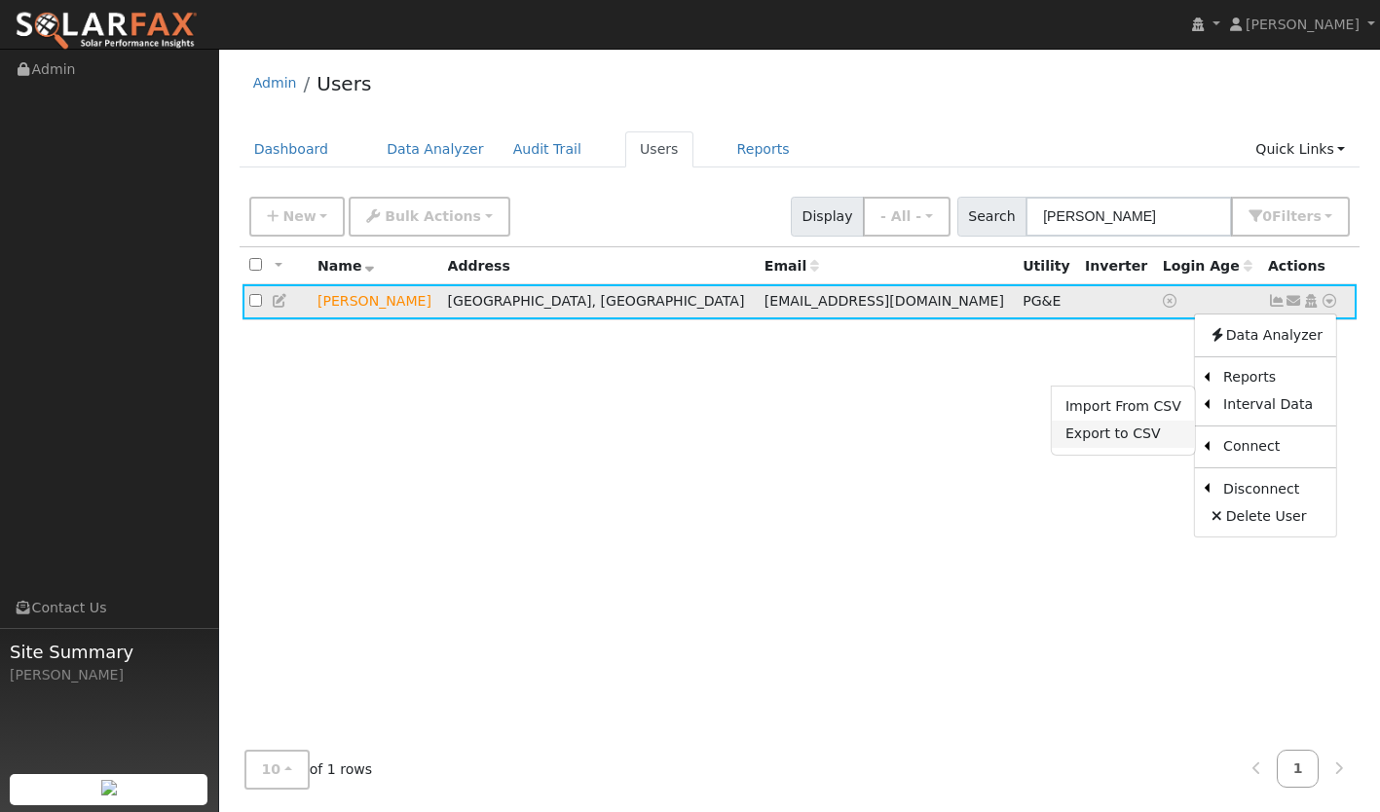
click at [1159, 431] on link "Export to CSV" at bounding box center [1123, 434] width 143 height 27
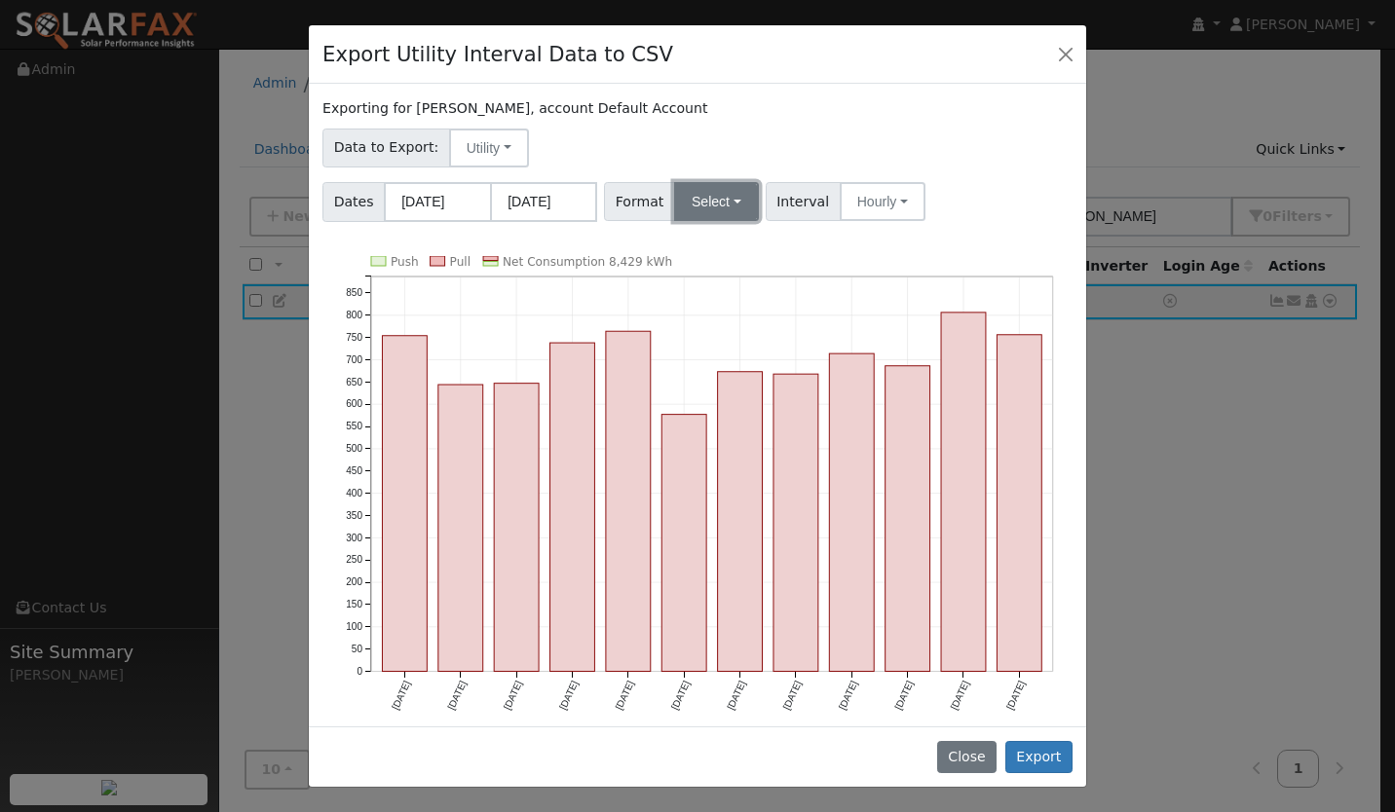
click at [715, 193] on button "Select" at bounding box center [716, 201] width 85 height 39
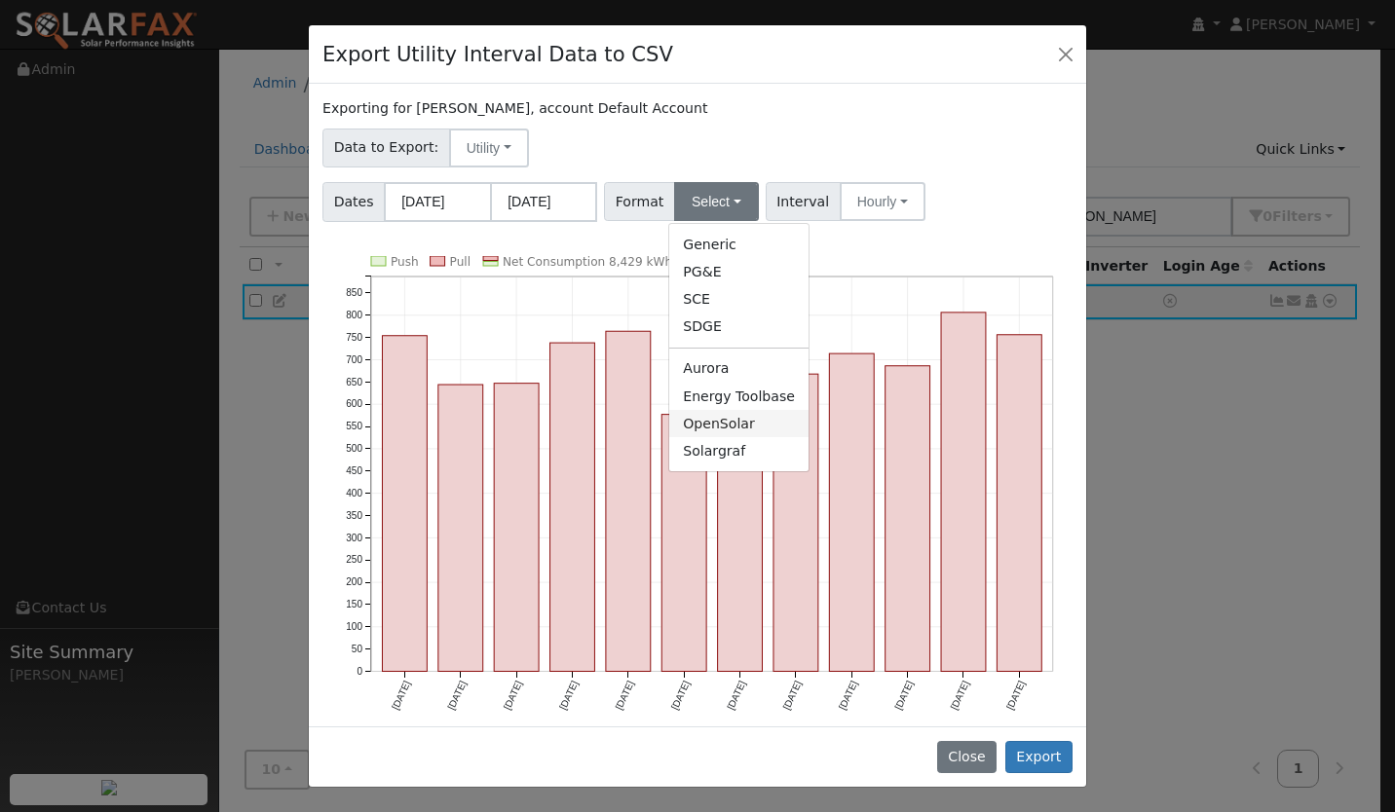
click at [709, 426] on link "OpenSolar" at bounding box center [738, 423] width 139 height 27
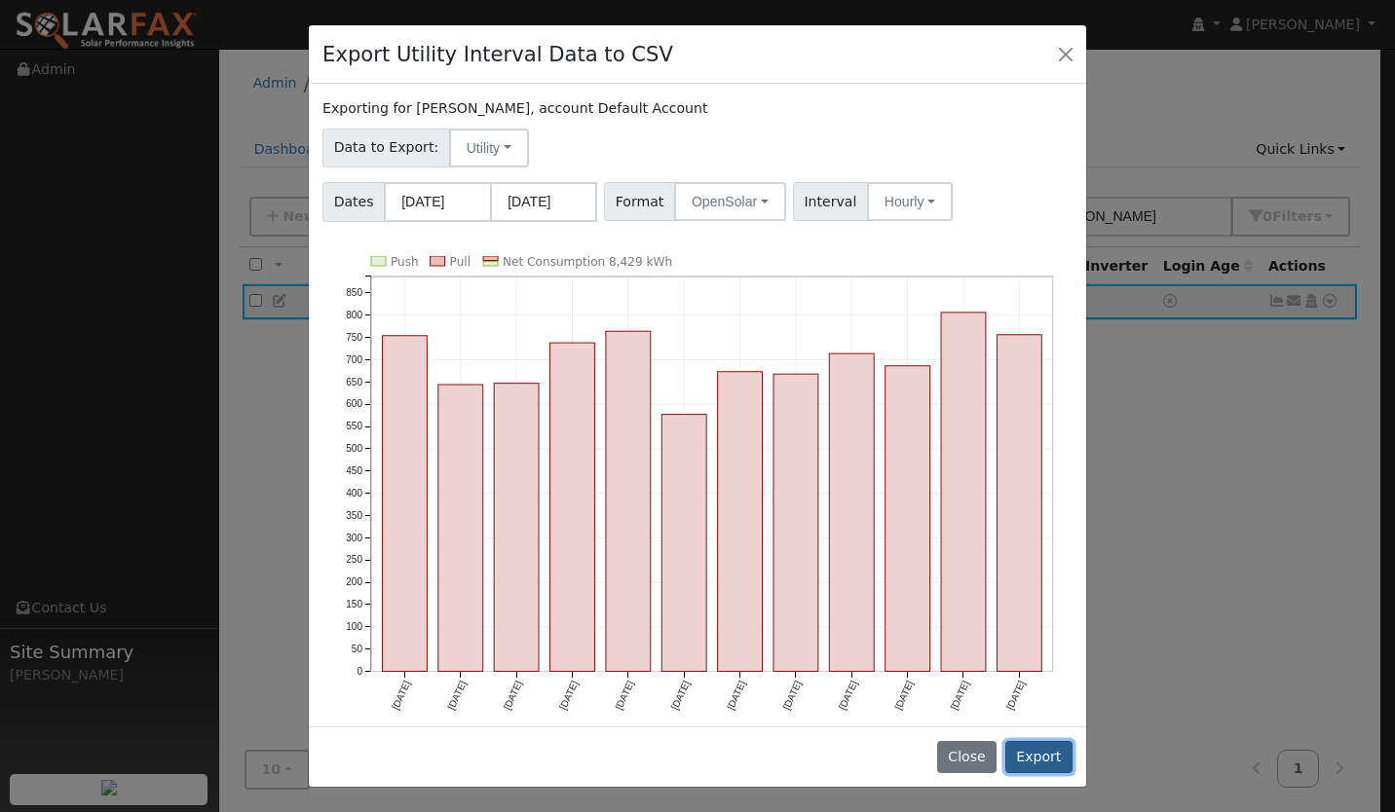
click at [1040, 763] on button "Export" at bounding box center [1038, 757] width 67 height 33
